Goal: Information Seeking & Learning: Check status

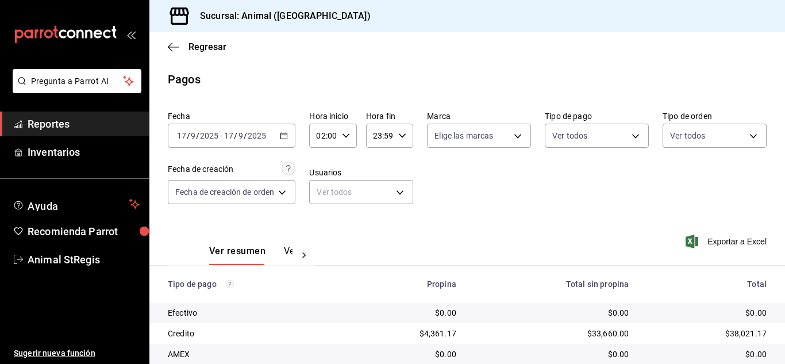
scroll to position [144, 0]
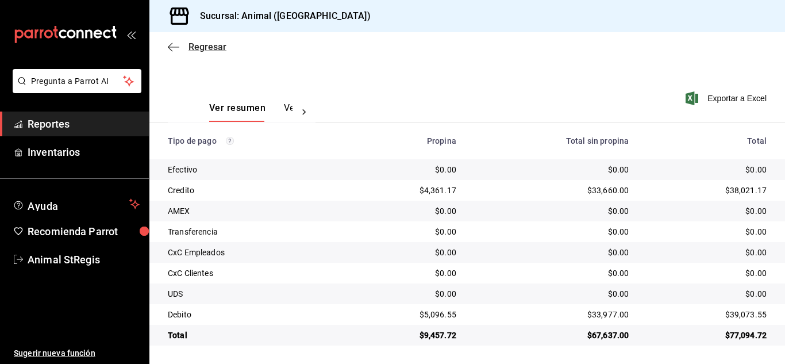
click at [200, 43] on span "Regresar" at bounding box center [208, 46] width 38 height 11
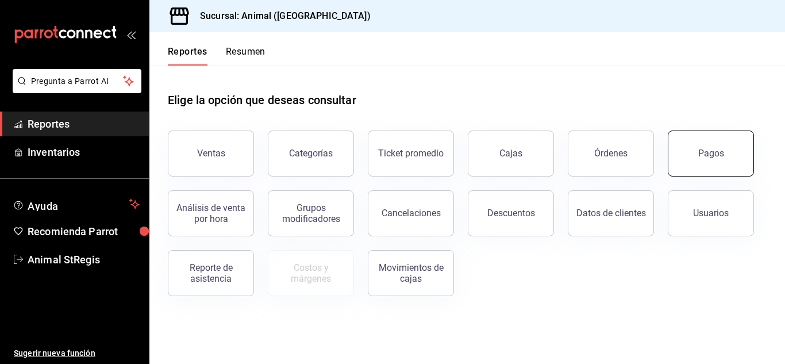
click at [712, 160] on button "Pagos" at bounding box center [711, 154] width 86 height 46
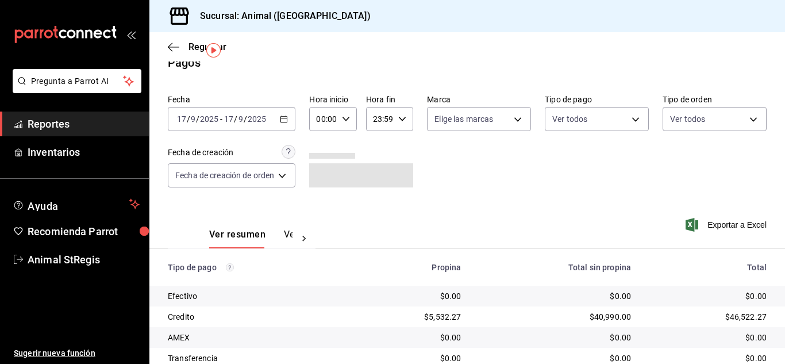
scroll to position [5, 0]
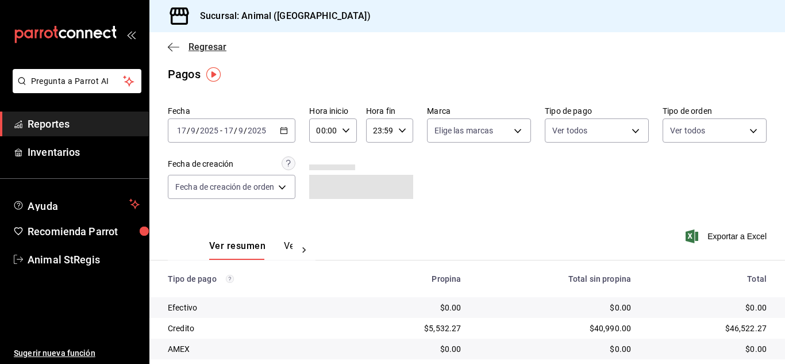
click at [204, 46] on span "Regresar" at bounding box center [208, 46] width 38 height 11
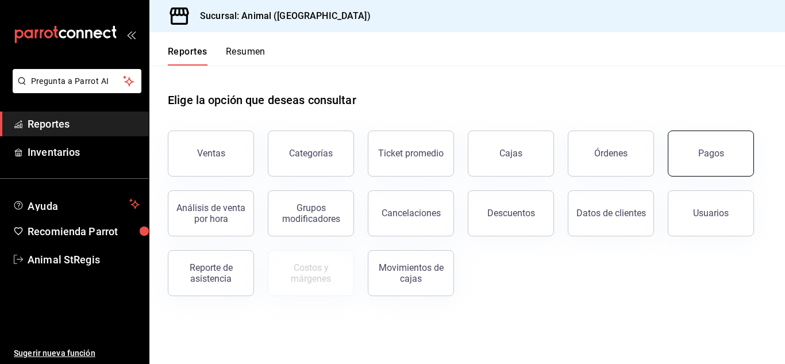
click at [728, 144] on button "Pagos" at bounding box center [711, 154] width 86 height 46
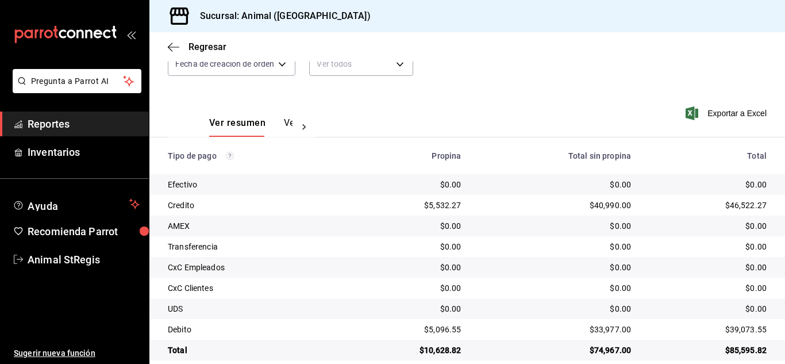
scroll to position [137, 0]
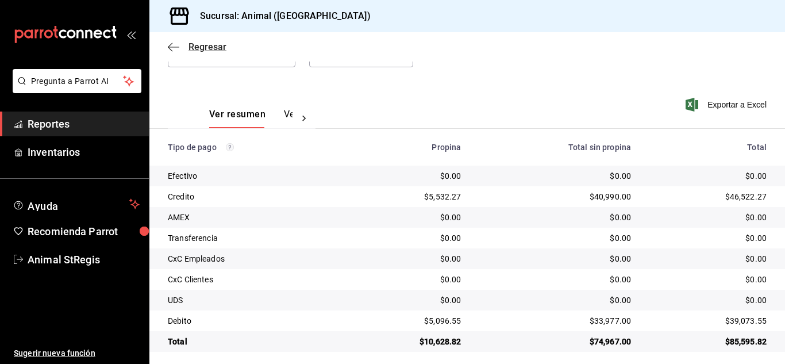
click at [193, 43] on span "Regresar" at bounding box center [208, 46] width 38 height 11
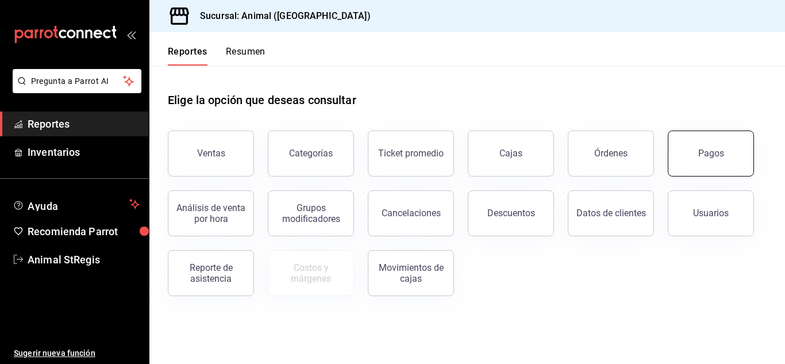
click at [705, 152] on div "Pagos" at bounding box center [712, 153] width 26 height 11
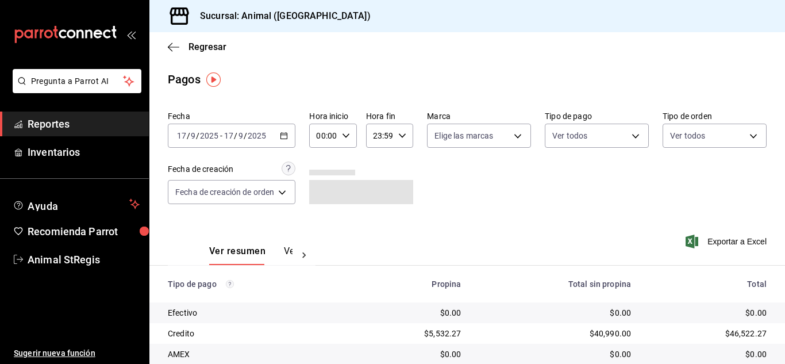
click at [352, 135] on div "00:00 Hora inicio" at bounding box center [332, 136] width 47 height 24
click at [325, 220] on span "02" at bounding box center [322, 220] width 5 height 9
type input "02:00"
drag, startPoint x: 783, startPoint y: 139, endPoint x: 771, endPoint y: 213, distance: 75.7
click at [773, 221] on div at bounding box center [392, 182] width 785 height 364
